Goal: Task Accomplishment & Management: Manage account settings

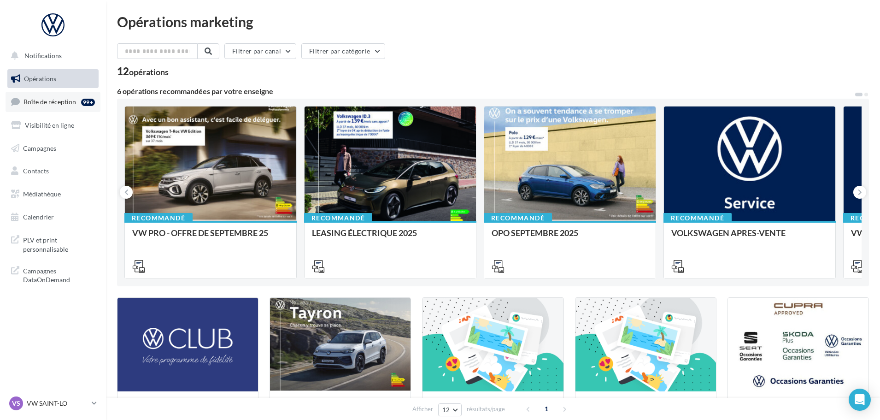
click at [53, 108] on link "Boîte de réception 99+" at bounding box center [53, 102] width 95 height 20
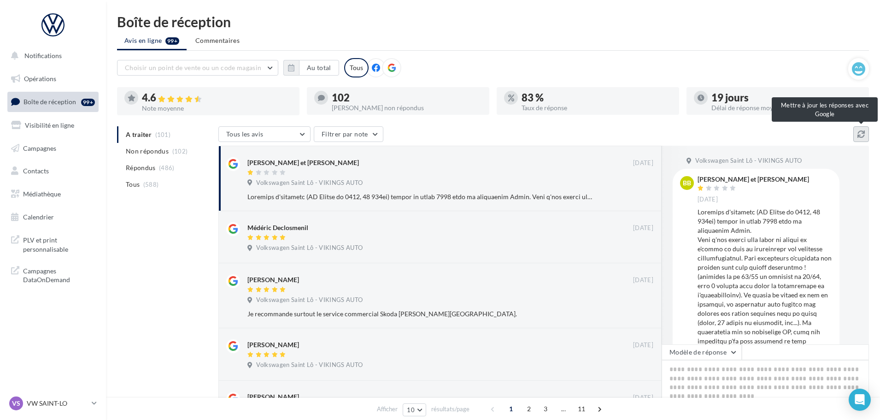
click at [864, 131] on icon at bounding box center [860, 133] width 7 height 7
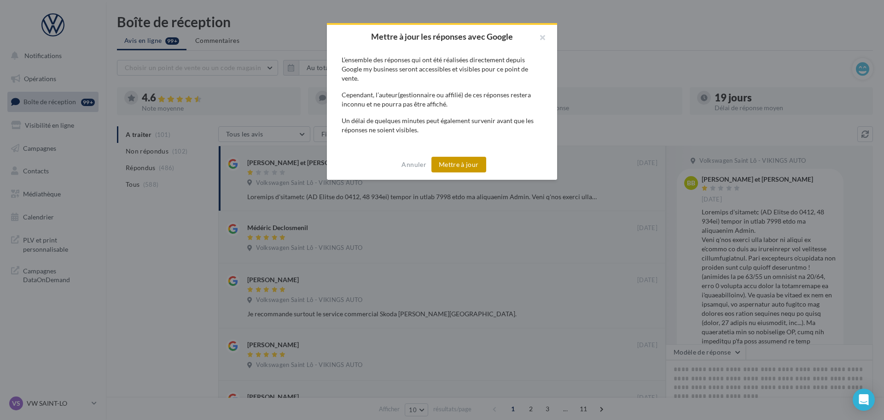
click at [474, 163] on button "Mettre à jour" at bounding box center [459, 165] width 55 height 16
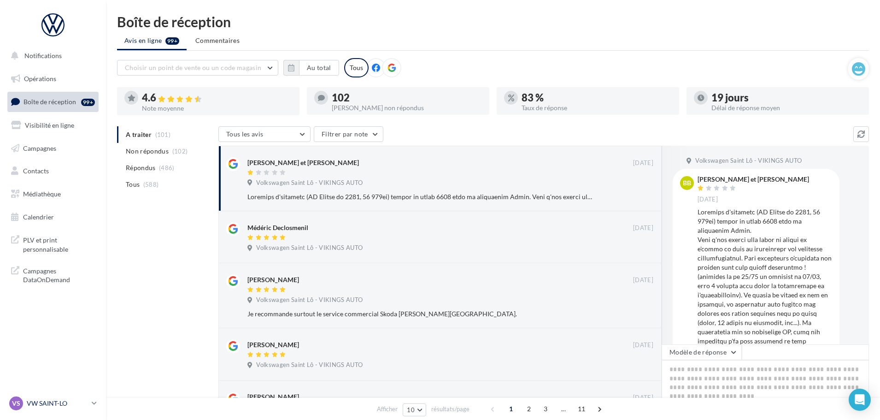
click at [69, 403] on p "VW SAINT-LO" at bounding box center [57, 402] width 61 height 9
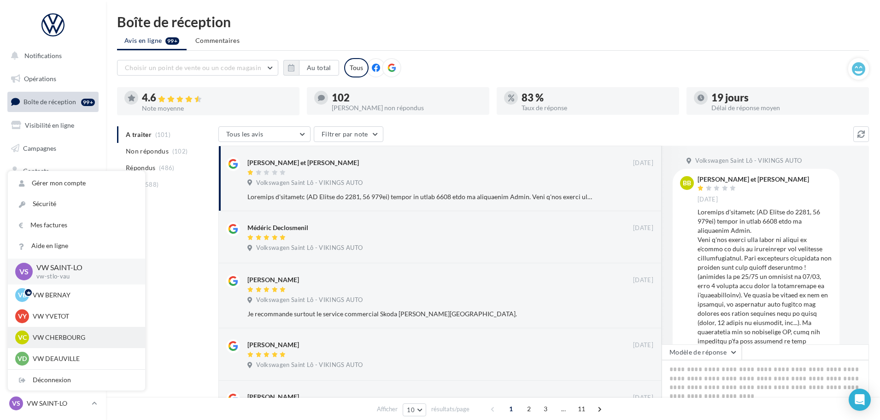
scroll to position [46, 0]
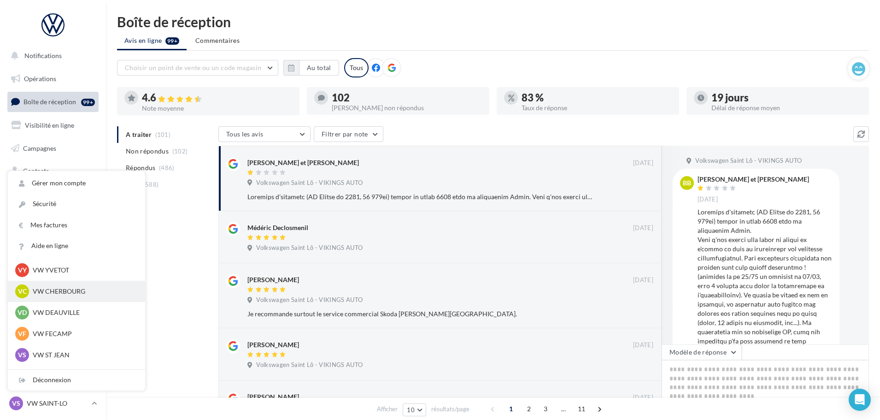
click at [66, 337] on p "VW FECAMP" at bounding box center [83, 333] width 101 height 9
